Goal: Find specific page/section: Find specific page/section

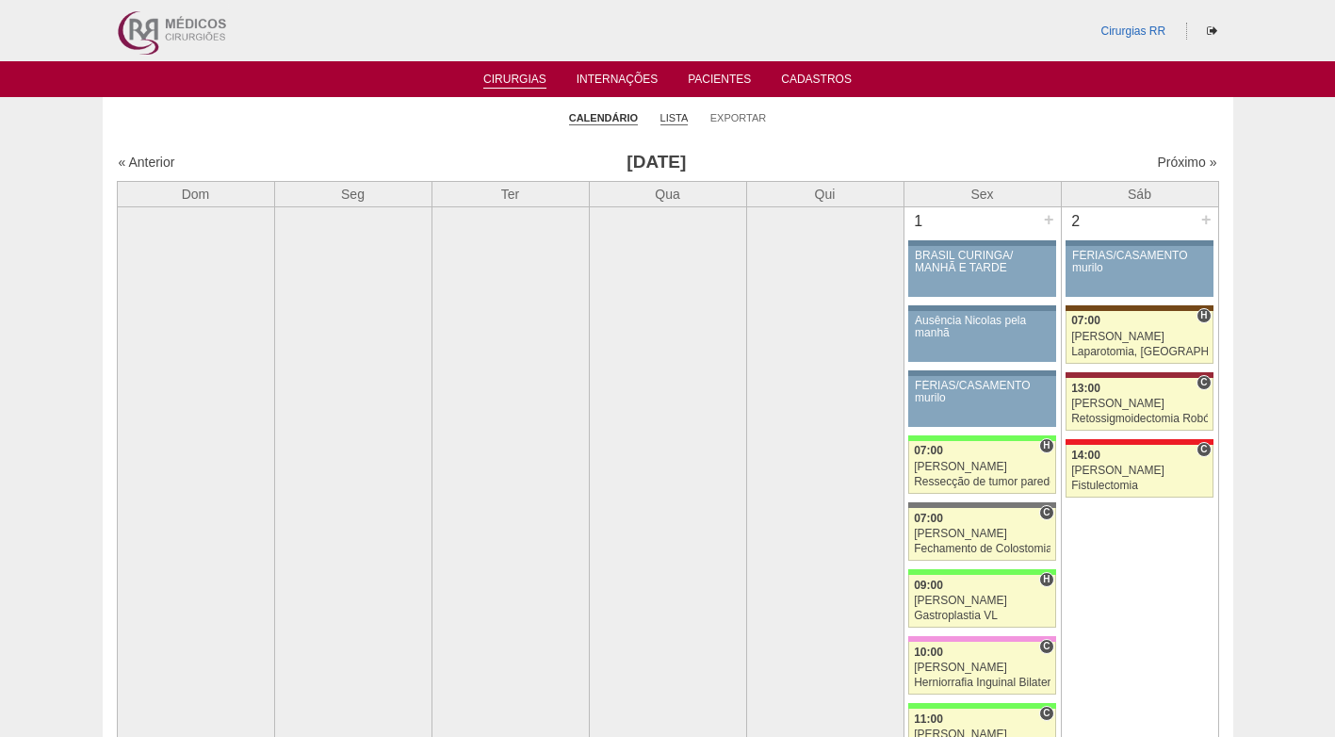
click at [669, 113] on link "Lista" at bounding box center [675, 118] width 28 height 14
click at [1157, 165] on link "Próximo »" at bounding box center [1186, 162] width 59 height 15
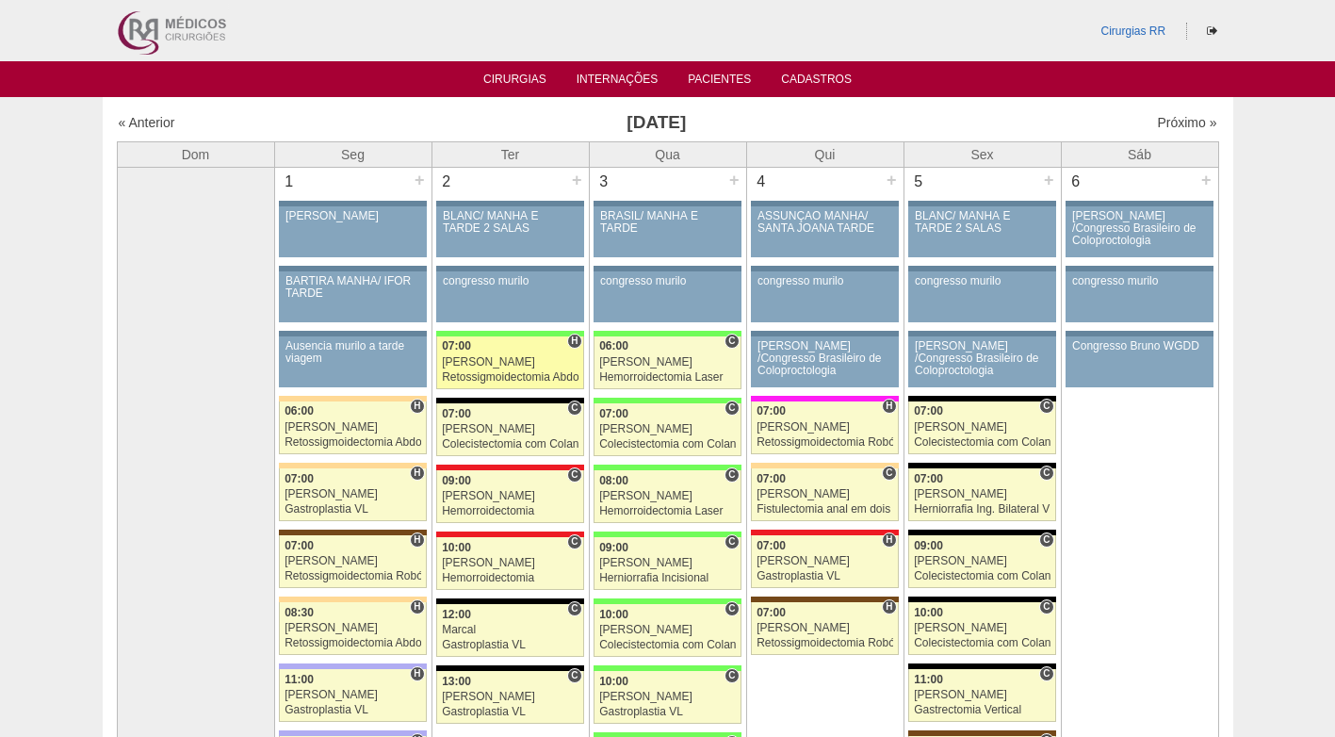
click at [514, 361] on div "[PERSON_NAME]" at bounding box center [510, 362] width 137 height 12
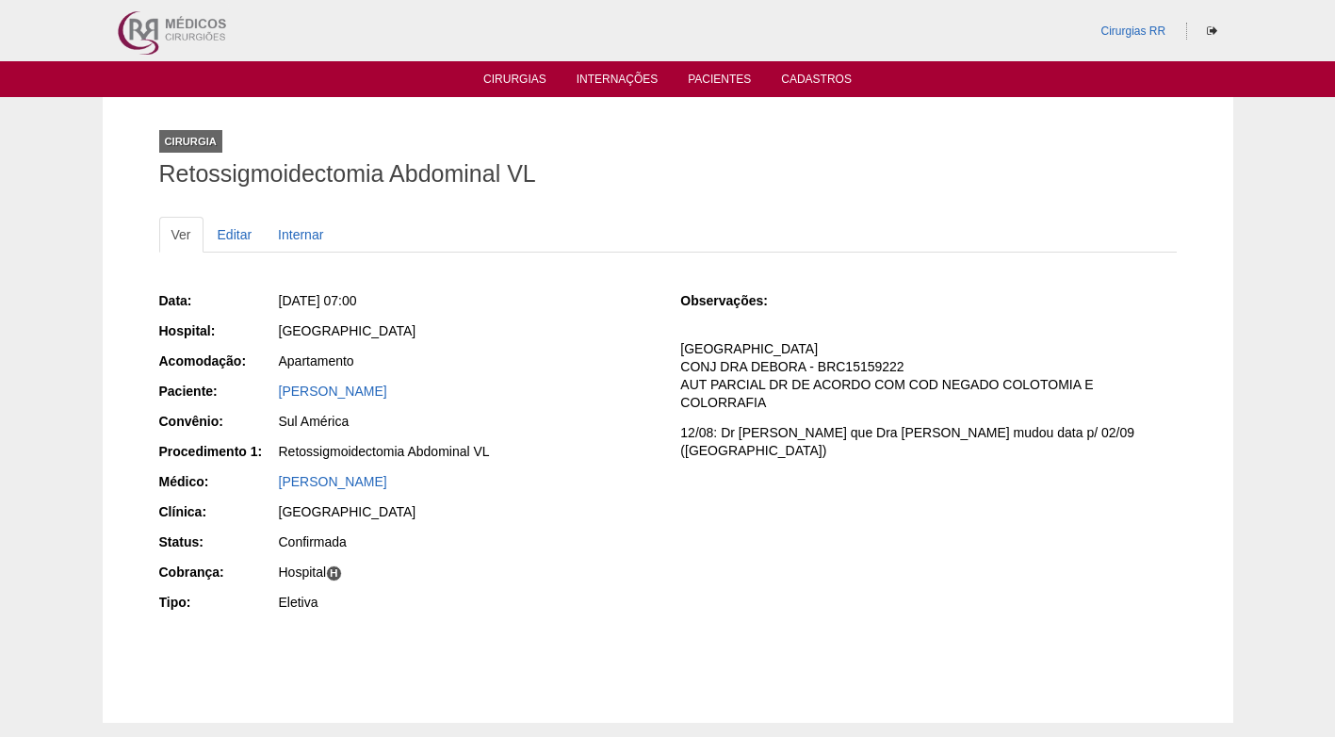
drag, startPoint x: 438, startPoint y: 389, endPoint x: 276, endPoint y: 394, distance: 162.2
click at [276, 394] on div "Paciente: Mariana Henrique Morales" at bounding box center [407, 394] width 496 height 24
copy div "Paciente: Mariana Henrique Morales"
click at [597, 359] on div "Apartamento" at bounding box center [467, 361] width 376 height 19
click at [653, 353] on div "Apartamento" at bounding box center [467, 361] width 376 height 19
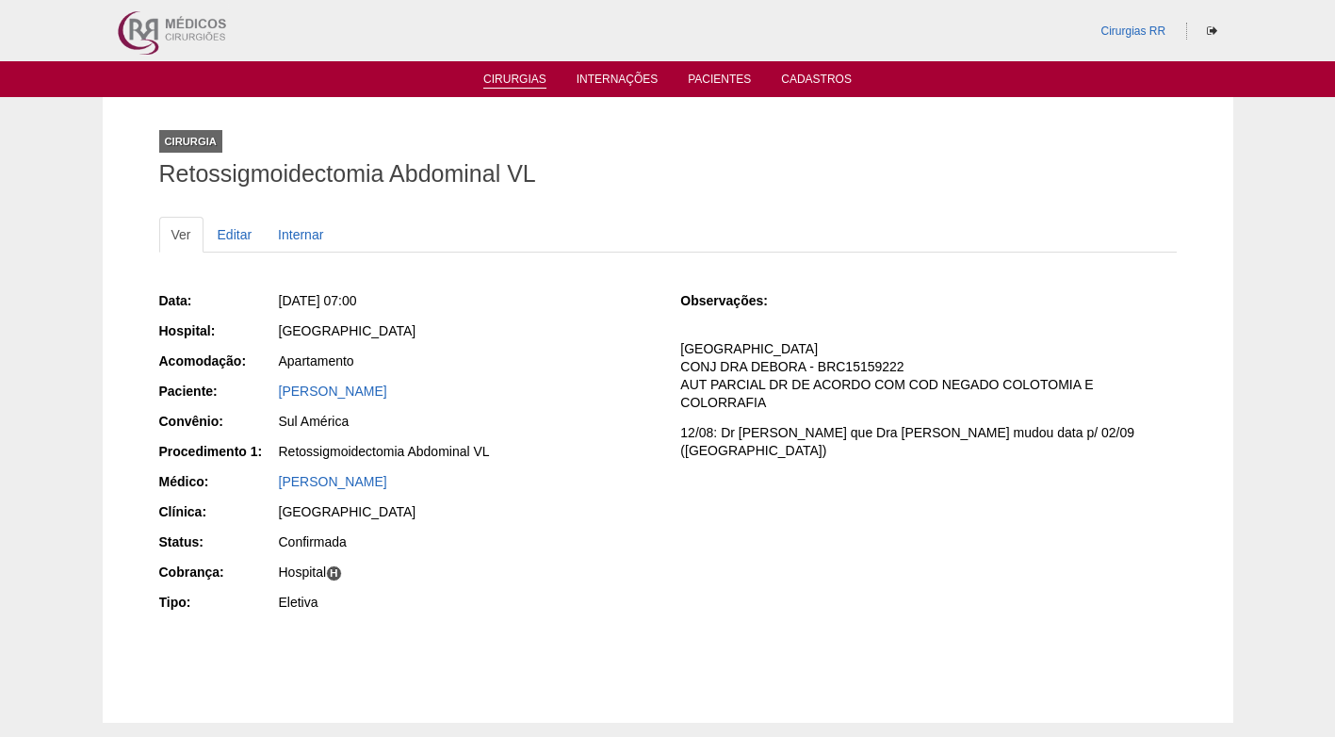
click at [528, 78] on link "Cirurgias" at bounding box center [514, 81] width 63 height 16
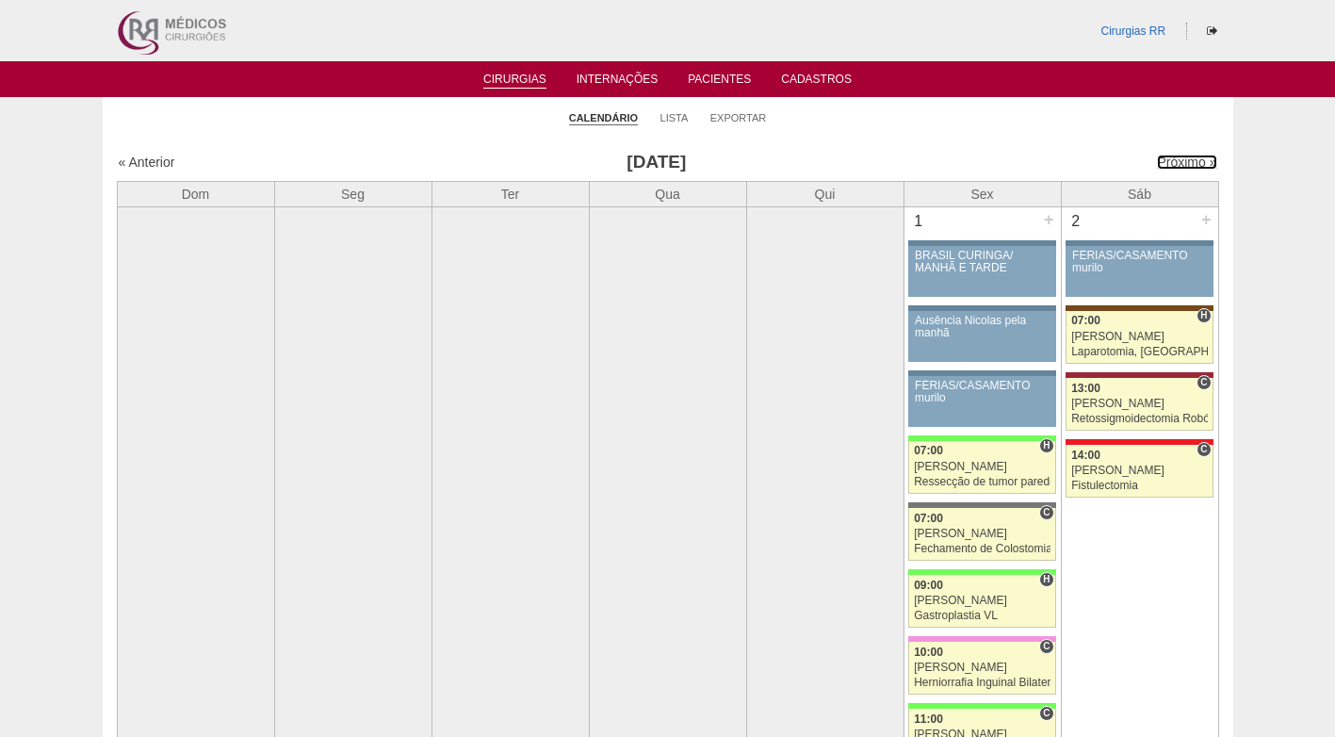
drag, startPoint x: 1158, startPoint y: 163, endPoint x: 874, endPoint y: 196, distance: 286.5
click at [1157, 163] on link "Próximo »" at bounding box center [1186, 162] width 59 height 15
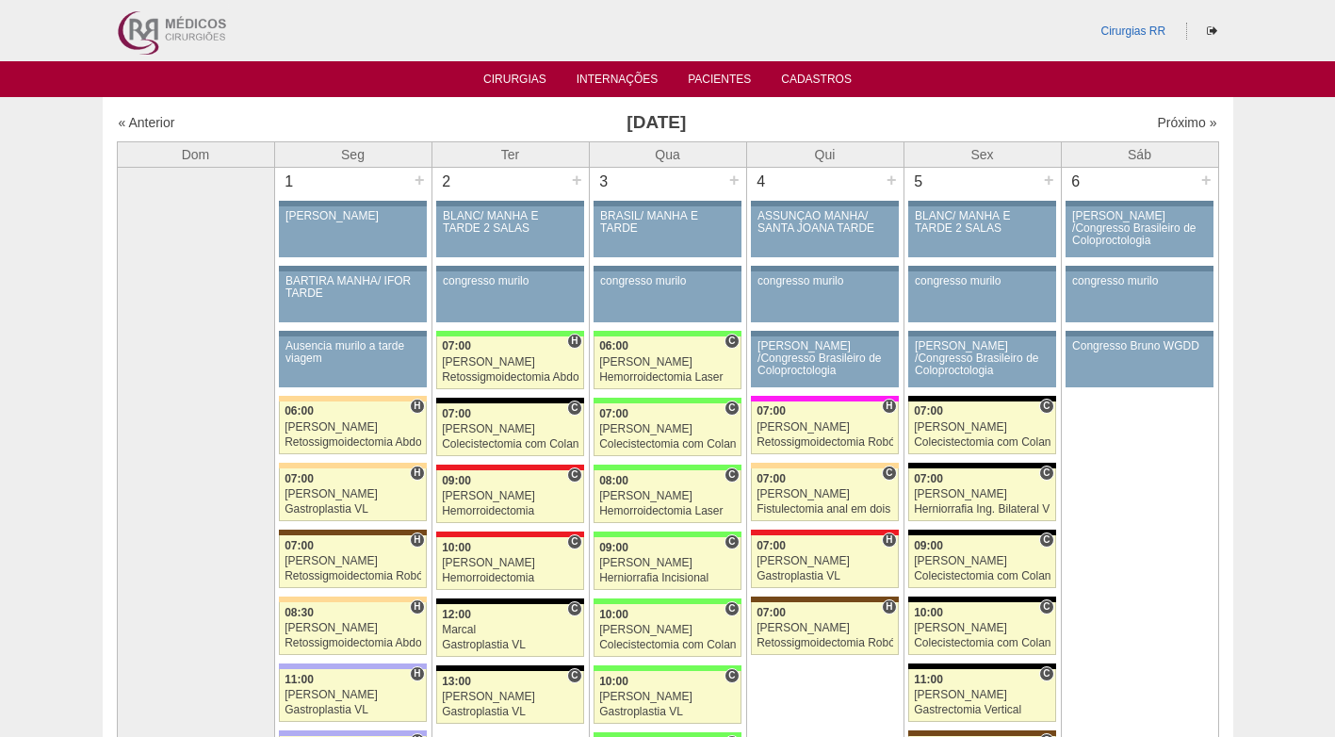
click at [832, 123] on h3 "Setembro 2025" at bounding box center [656, 122] width 549 height 27
click at [634, 82] on link "Internações" at bounding box center [618, 81] width 82 height 16
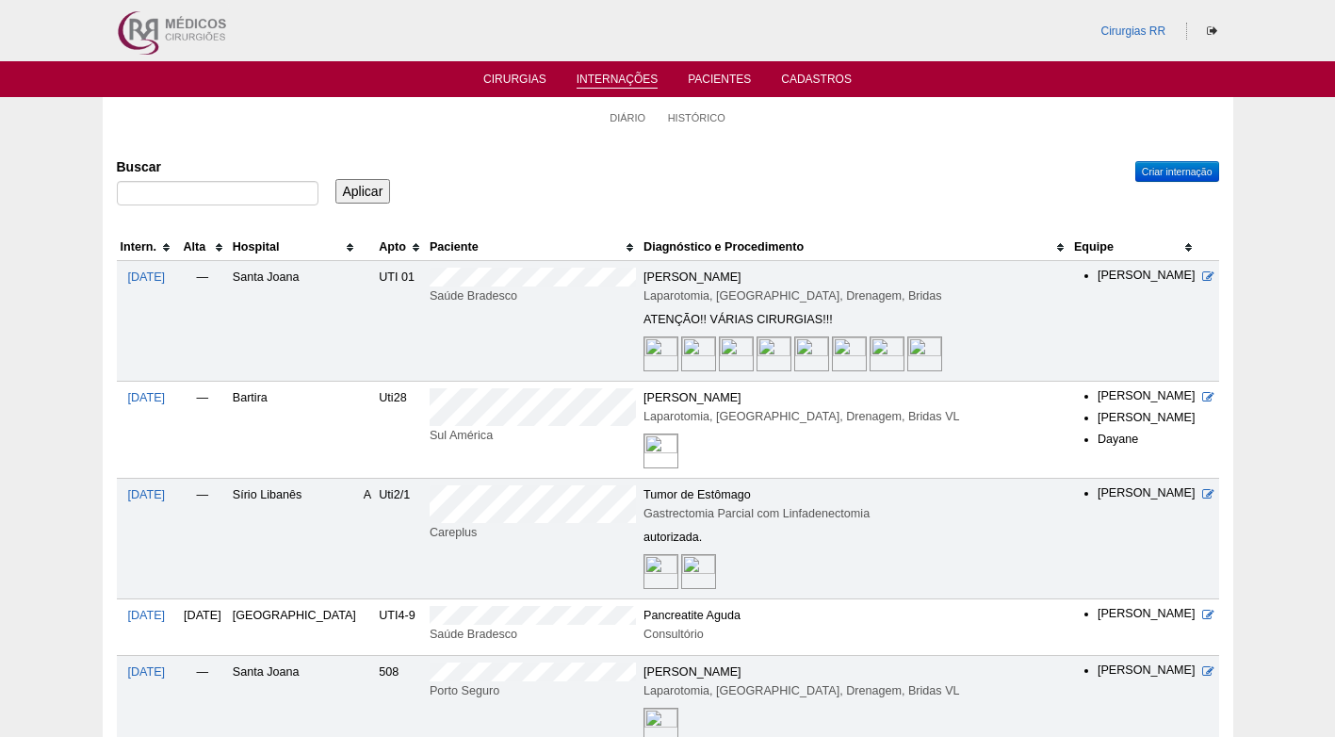
click at [794, 172] on div "Buscar Aplicar" at bounding box center [668, 183] width 1103 height 64
click at [917, 169] on div "Buscar Aplicar" at bounding box center [668, 183] width 1103 height 64
click at [811, 151] on div "Buscar Aplicar" at bounding box center [668, 183] width 1103 height 64
click at [525, 77] on link "Cirurgias" at bounding box center [514, 81] width 63 height 16
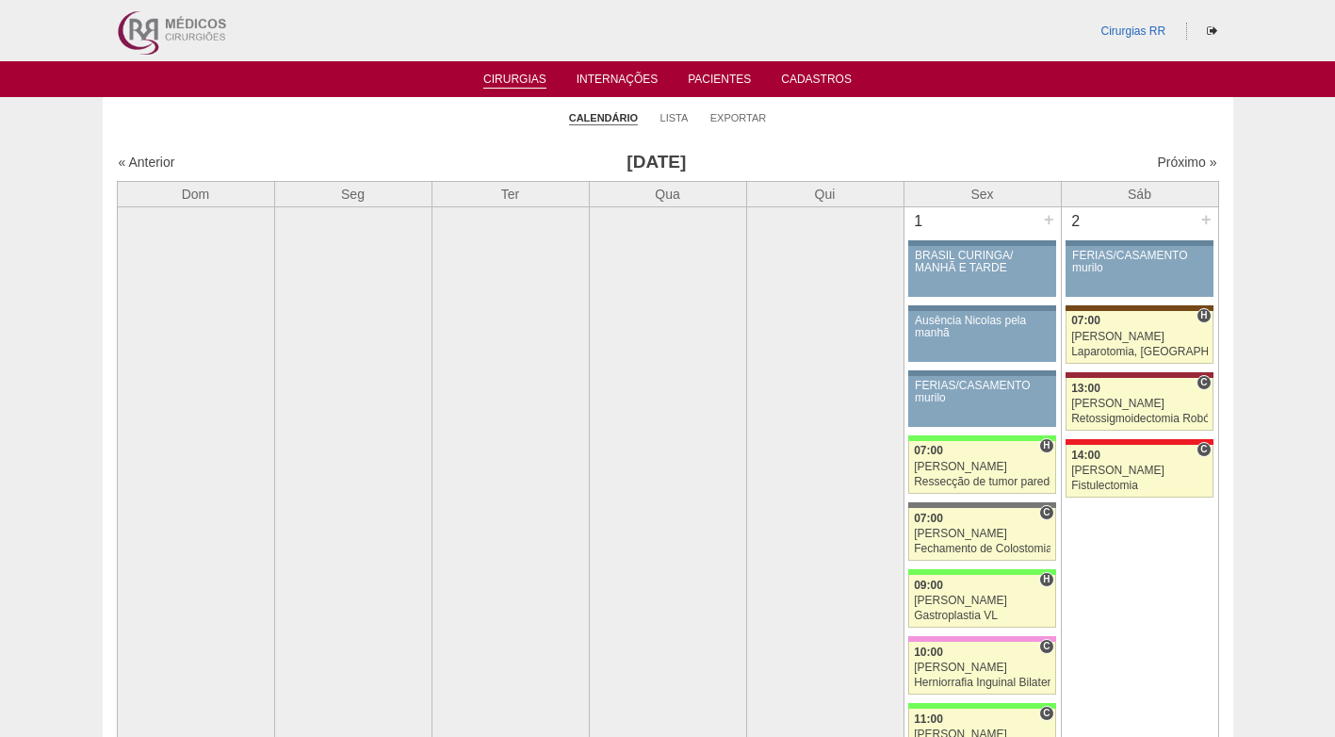
click at [856, 156] on h3 "[DATE]" at bounding box center [656, 162] width 549 height 27
click at [1157, 163] on link "Próximo »" at bounding box center [1186, 162] width 59 height 15
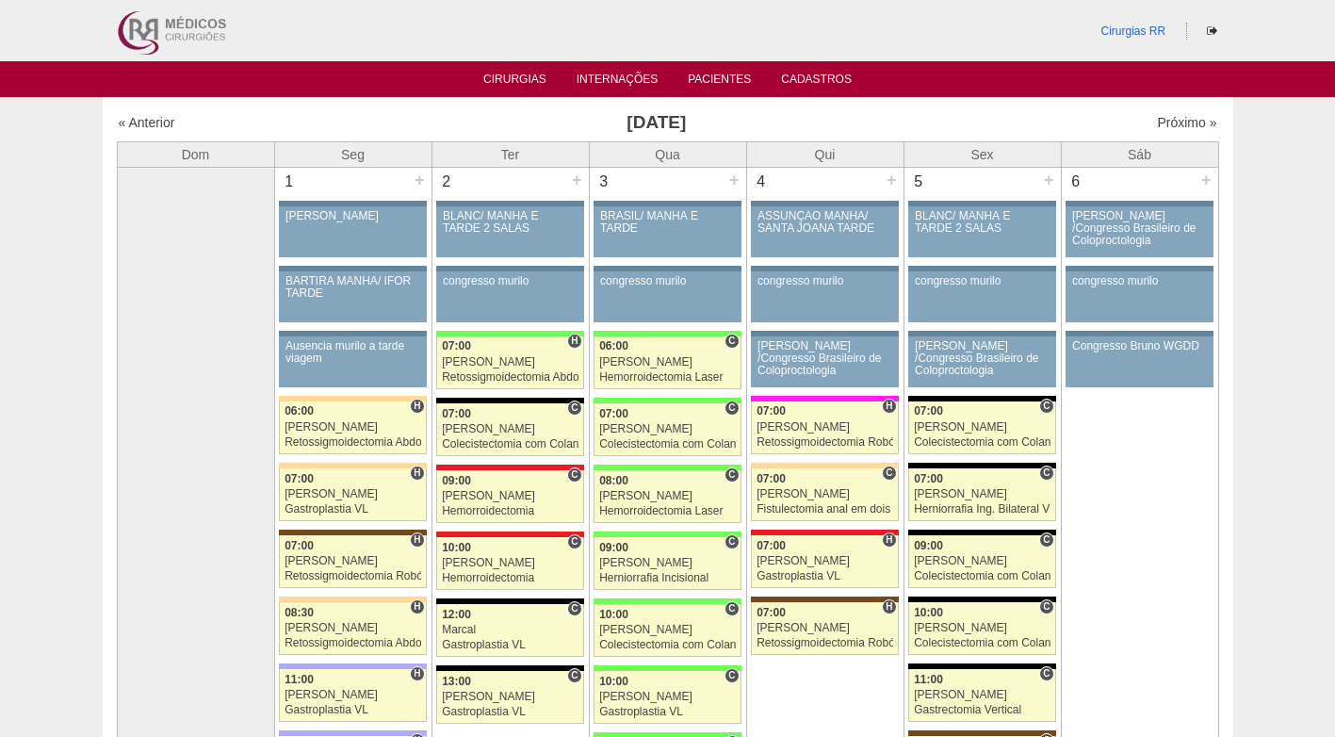
click at [648, 126] on h3 "[DATE]" at bounding box center [656, 122] width 549 height 27
click at [165, 122] on link "« Anterior" at bounding box center [147, 122] width 57 height 15
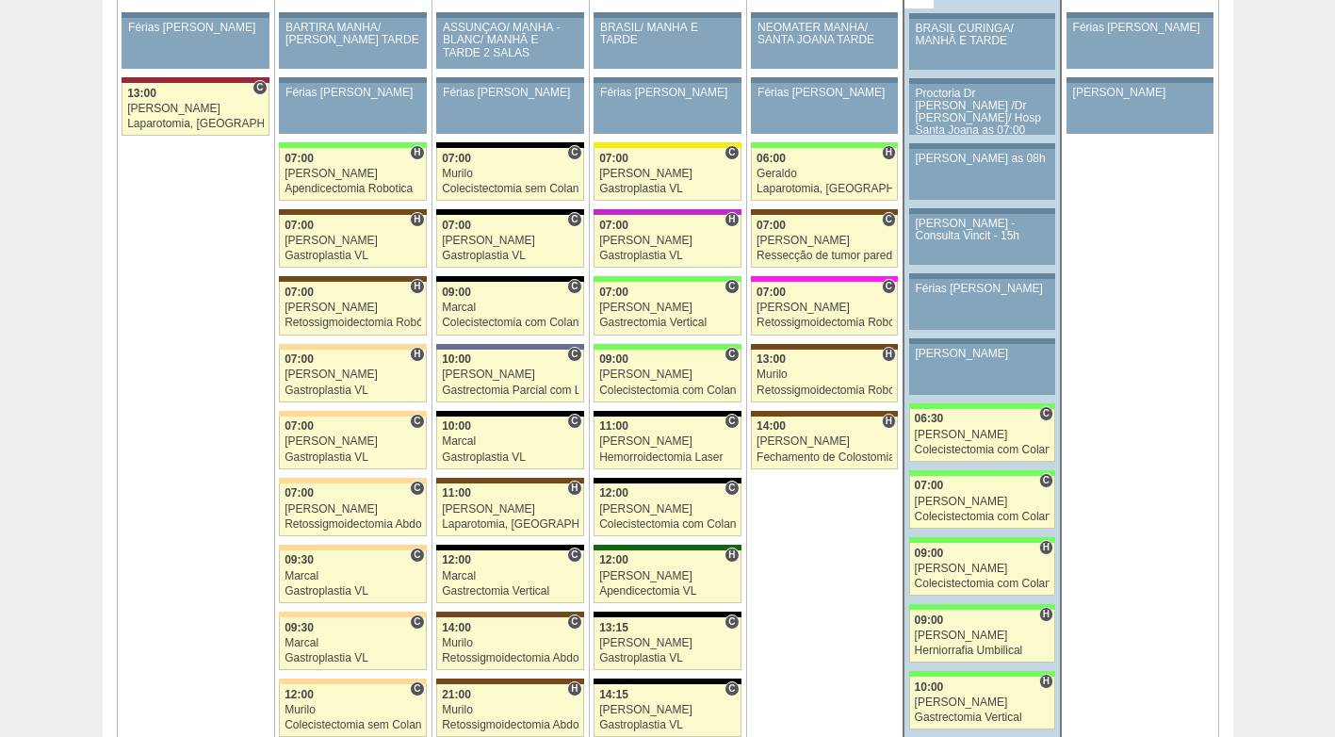
scroll to position [4131, 0]
